Goal: Transaction & Acquisition: Purchase product/service

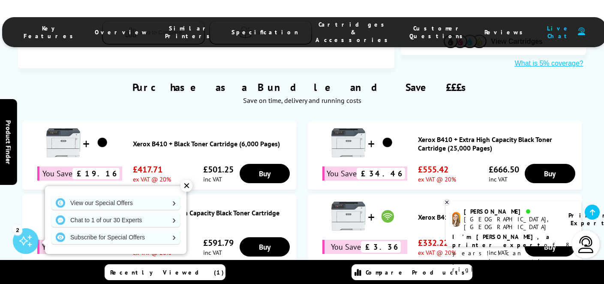
scroll to position [549, 0]
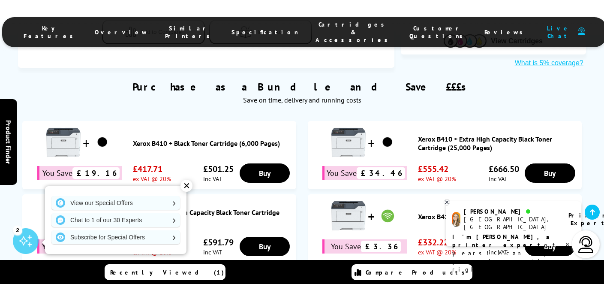
click at [186, 186] on div "✕" at bounding box center [186, 186] width 12 height 12
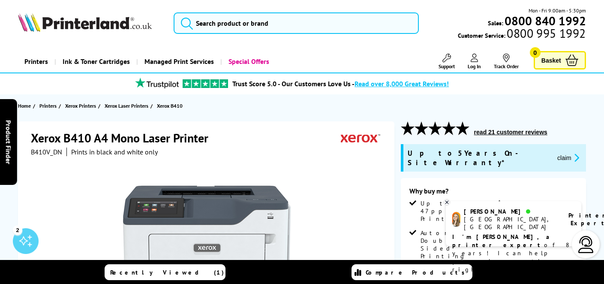
scroll to position [0, 0]
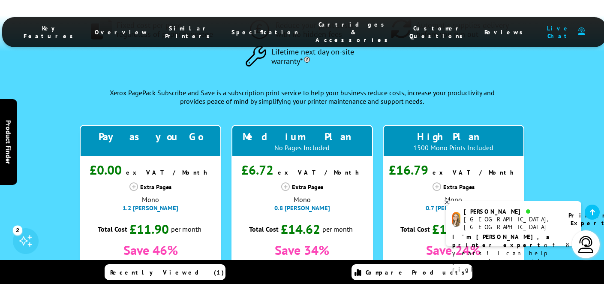
scroll to position [819, 0]
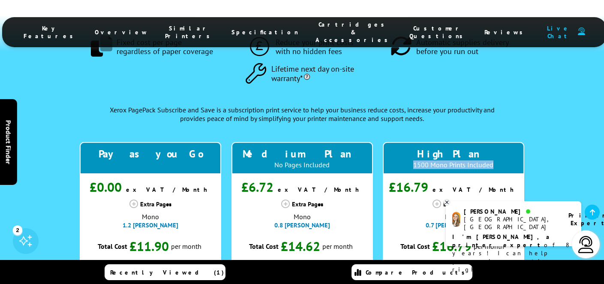
drag, startPoint x: 415, startPoint y: 77, endPoint x: 486, endPoint y: 81, distance: 71.6
click at [486, 142] on div "High Plan 1500 Mono Prints Included" at bounding box center [453, 158] width 141 height 32
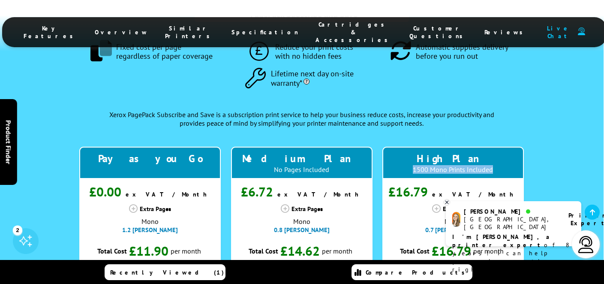
scroll to position [815, 0]
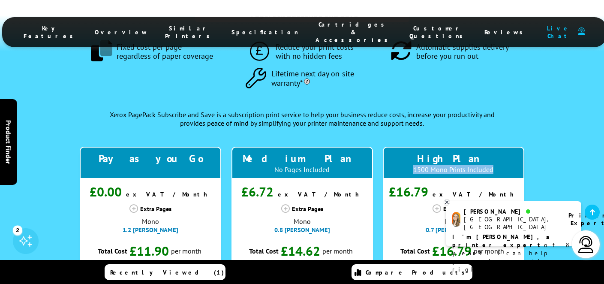
click at [444, 165] on div "1500 Mono Prints Included" at bounding box center [453, 169] width 131 height 9
drag, startPoint x: 414, startPoint y: 81, endPoint x: 492, endPoint y: 81, distance: 77.1
click at [492, 165] on div "1500 Mono Prints Included" at bounding box center [453, 169] width 131 height 9
click at [300, 165] on div "No Pages Included" at bounding box center [302, 169] width 131 height 9
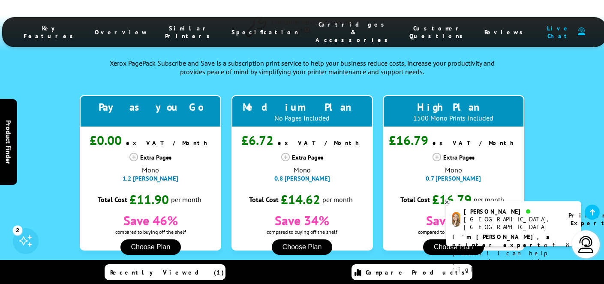
scroll to position [983, 0]
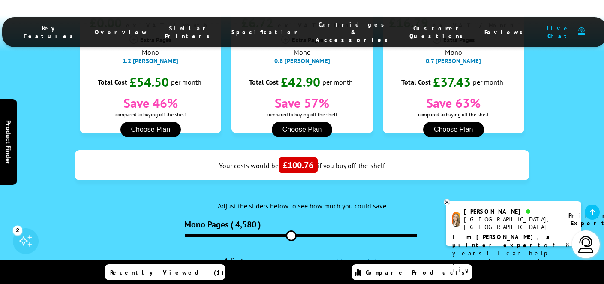
drag, startPoint x: 214, startPoint y: 149, endPoint x: 291, endPoint y: 147, distance: 77.1
type input "4580"
click at [291, 234] on input "range" at bounding box center [300, 235] width 231 height 3
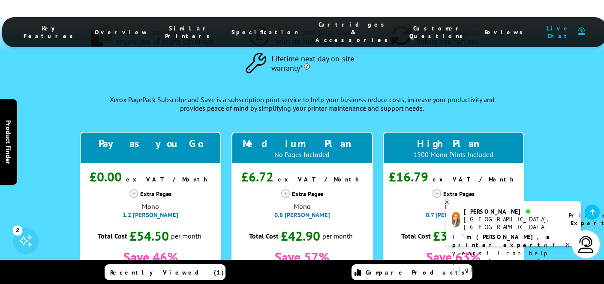
scroll to position [831, 0]
